Goal: Task Accomplishment & Management: Complete application form

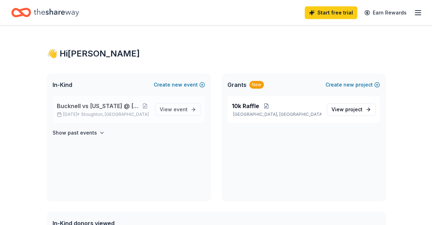
click at [135, 112] on p "Nov 25, 2025 • Stoughton, WI" at bounding box center [103, 114] width 93 height 6
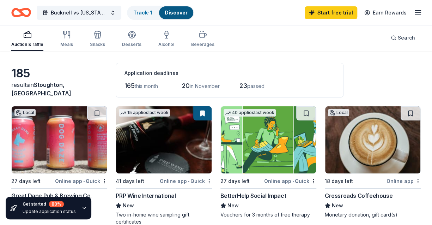
scroll to position [35, 0]
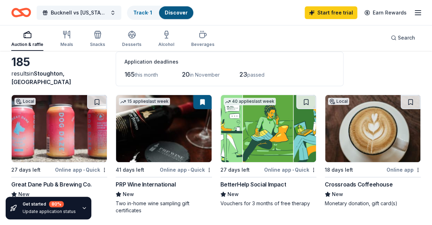
click at [140, 75] on span "this month" at bounding box center [146, 75] width 23 height 6
click at [209, 76] on span "in November" at bounding box center [205, 75] width 30 height 6
click at [266, 78] on div "23 passed" at bounding box center [259, 74] width 38 height 11
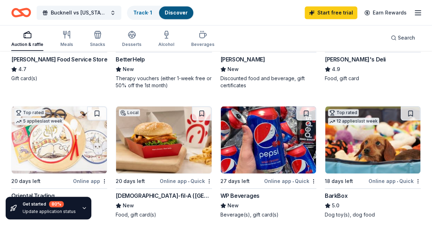
scroll to position [226, 0]
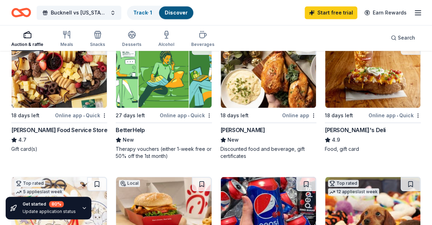
click at [257, 79] on img at bounding box center [268, 74] width 95 height 67
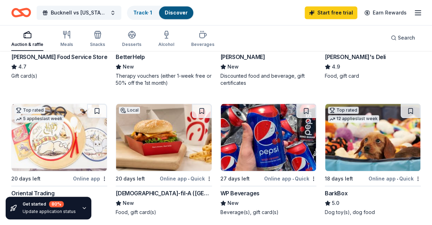
scroll to position [300, 0]
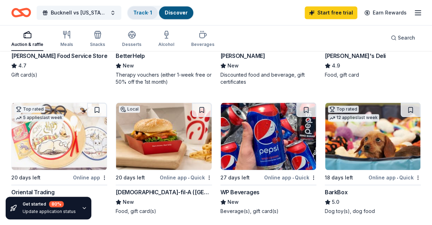
click at [152, 14] on link "Track · 1" at bounding box center [142, 13] width 19 height 6
click at [145, 14] on link "Track · 1" at bounding box center [142, 13] width 19 height 6
click at [20, 17] on icon "Home" at bounding box center [21, 12] width 20 height 17
click at [20, 14] on icon "Home" at bounding box center [21, 12] width 20 height 17
click at [32, 41] on div "Auction & raffle" at bounding box center [27, 38] width 32 height 17
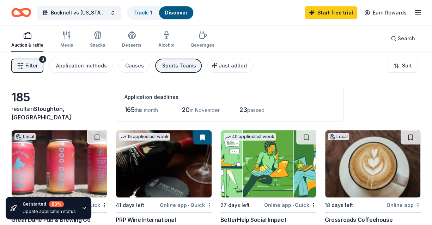
click at [32, 41] on div "Auction & raffle" at bounding box center [27, 39] width 32 height 17
click at [162, 63] on div "Sports Teams" at bounding box center [179, 65] width 34 height 8
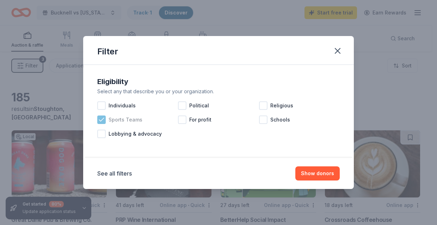
click at [102, 120] on icon at bounding box center [101, 119] width 5 height 3
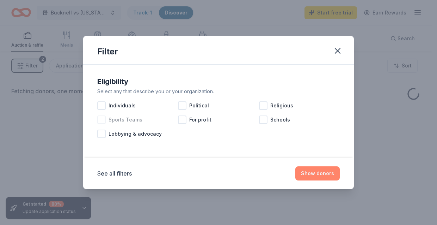
click at [313, 175] on button "Show donors" at bounding box center [318, 173] width 44 height 14
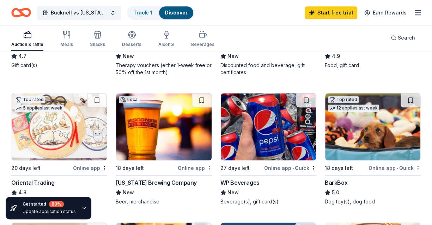
scroll to position [309, 0]
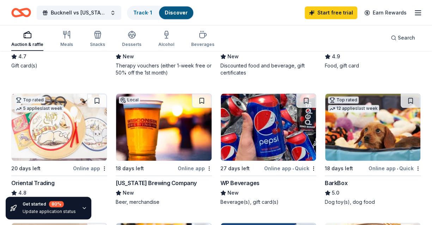
click at [172, 144] on img at bounding box center [163, 126] width 95 height 67
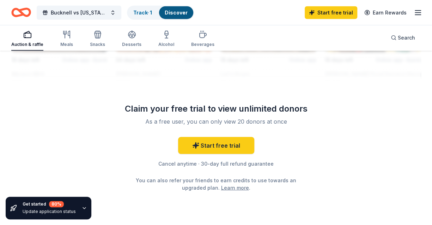
scroll to position [861, 0]
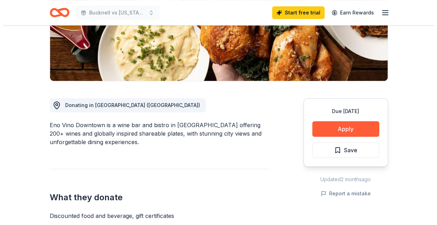
scroll to position [138, 0]
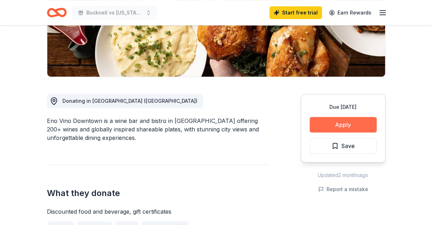
click at [322, 124] on button "Apply" at bounding box center [343, 125] width 67 height 16
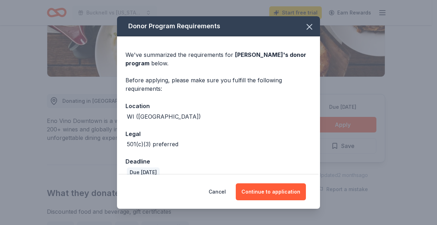
scroll to position [11, 0]
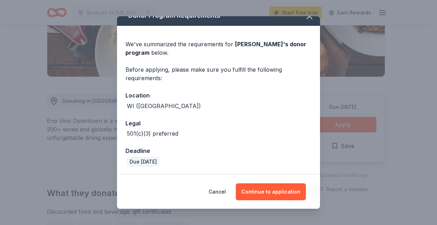
click at [262, 179] on div "Cancel Continue to application" at bounding box center [218, 192] width 203 height 34
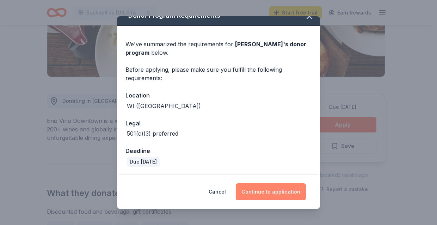
click at [258, 190] on button "Continue to application" at bounding box center [271, 191] width 70 height 17
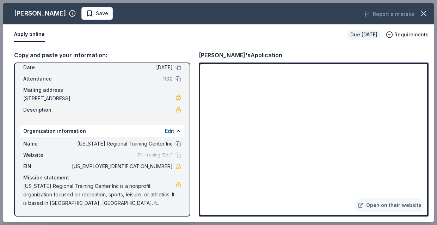
scroll to position [0, 0]
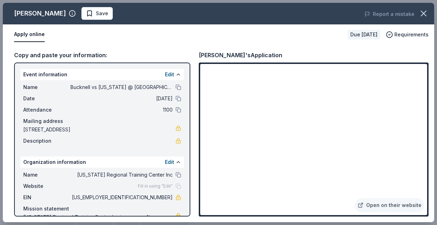
click at [33, 31] on button "Apply online" at bounding box center [29, 34] width 31 height 15
click at [28, 35] on button "Apply online" at bounding box center [29, 34] width 31 height 15
click at [421, 13] on icon "button" at bounding box center [424, 13] width 10 height 10
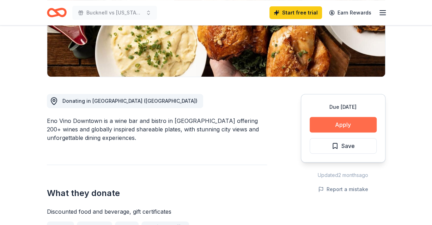
click at [325, 119] on button "Apply" at bounding box center [343, 125] width 67 height 16
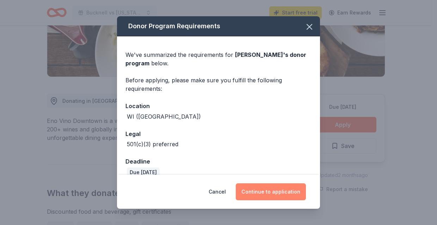
click at [279, 192] on button "Continue to application" at bounding box center [271, 191] width 70 height 17
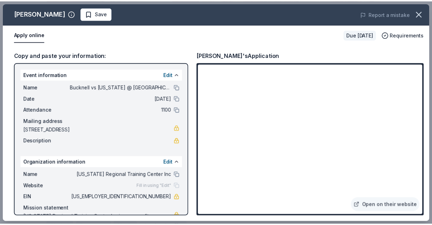
scroll to position [31, 0]
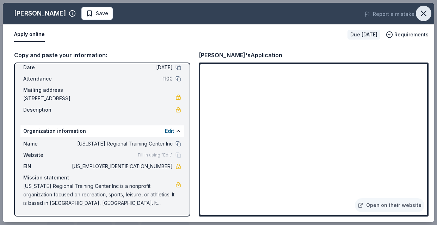
click at [425, 10] on icon "button" at bounding box center [424, 13] width 10 height 10
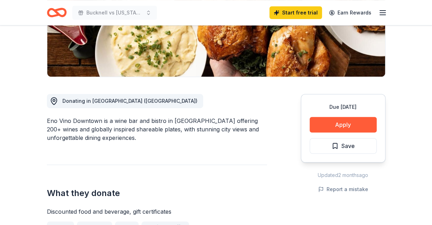
scroll to position [0, 0]
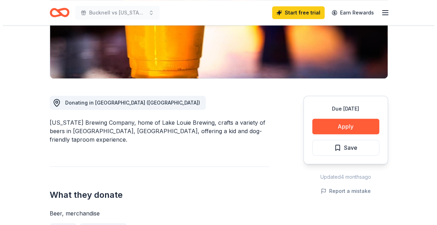
scroll to position [136, 0]
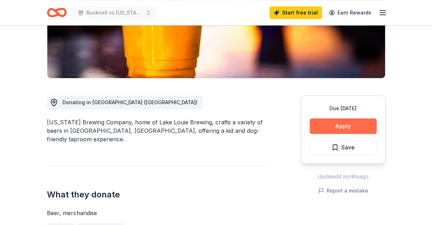
click at [322, 122] on button "Apply" at bounding box center [343, 126] width 67 height 16
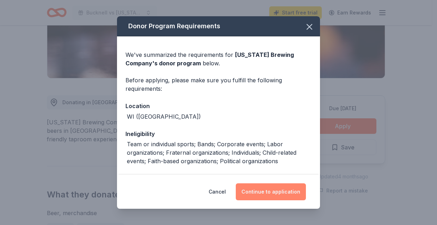
click at [266, 188] on button "Continue to application" at bounding box center [271, 191] width 70 height 17
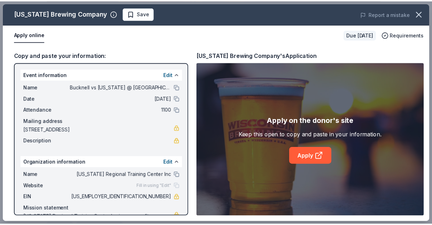
scroll to position [31, 0]
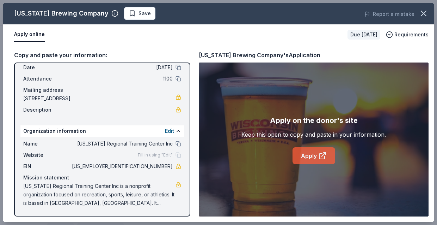
click at [319, 157] on icon at bounding box center [323, 155] width 8 height 8
click at [426, 12] on icon "button" at bounding box center [424, 13] width 10 height 10
